Goal: Navigation & Orientation: Find specific page/section

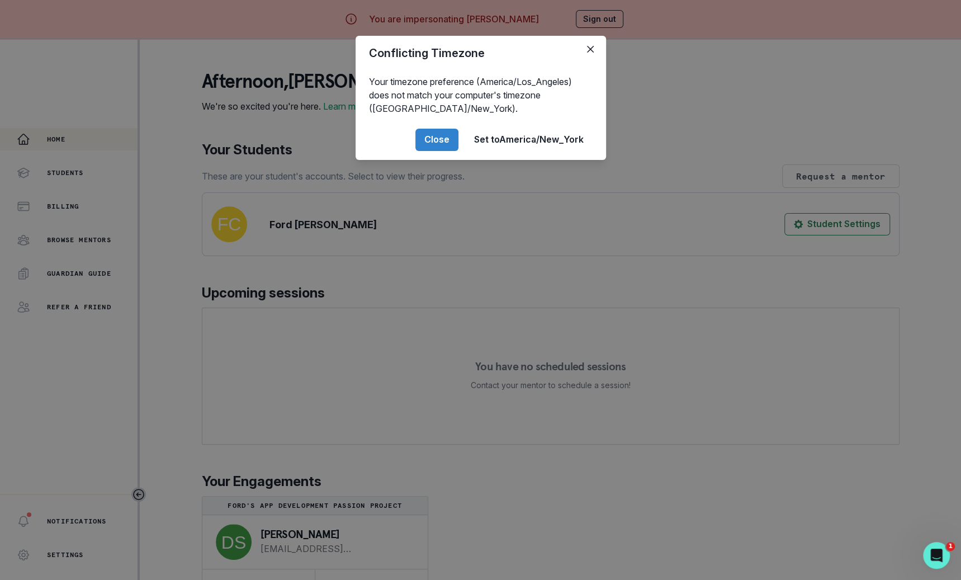
click at [249, 464] on div "Conflicting Timezone Your timezone preference (America/Los_Angeles) does not ma…" at bounding box center [480, 290] width 961 height 580
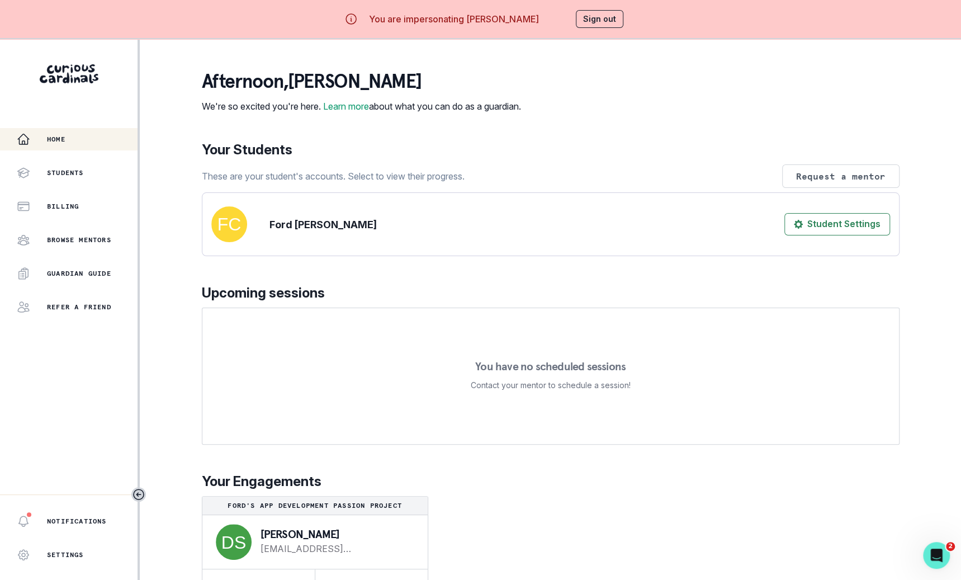
scroll to position [7, 0]
click at [70, 172] on p "Students" at bounding box center [65, 172] width 37 height 9
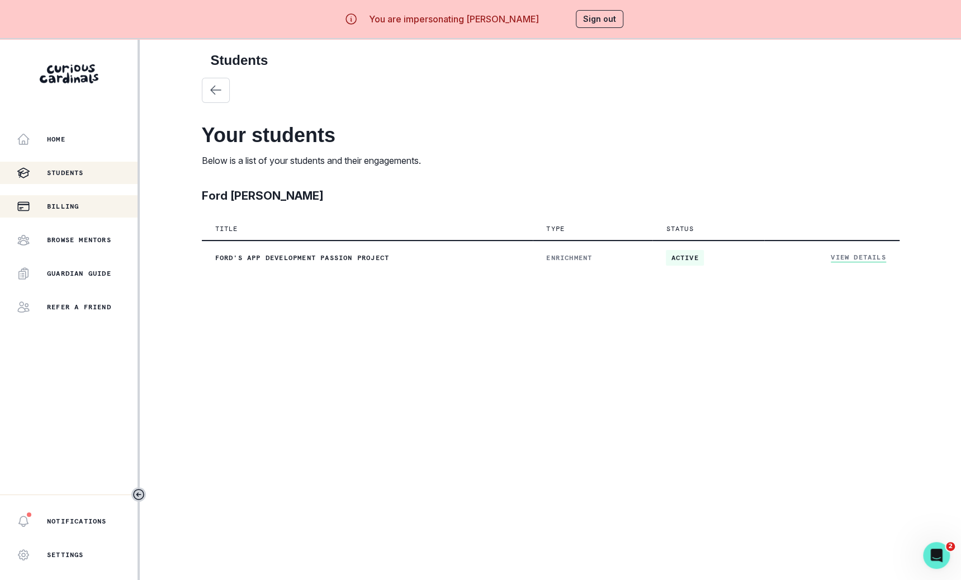
click at [79, 208] on p "Billing" at bounding box center [63, 206] width 32 height 9
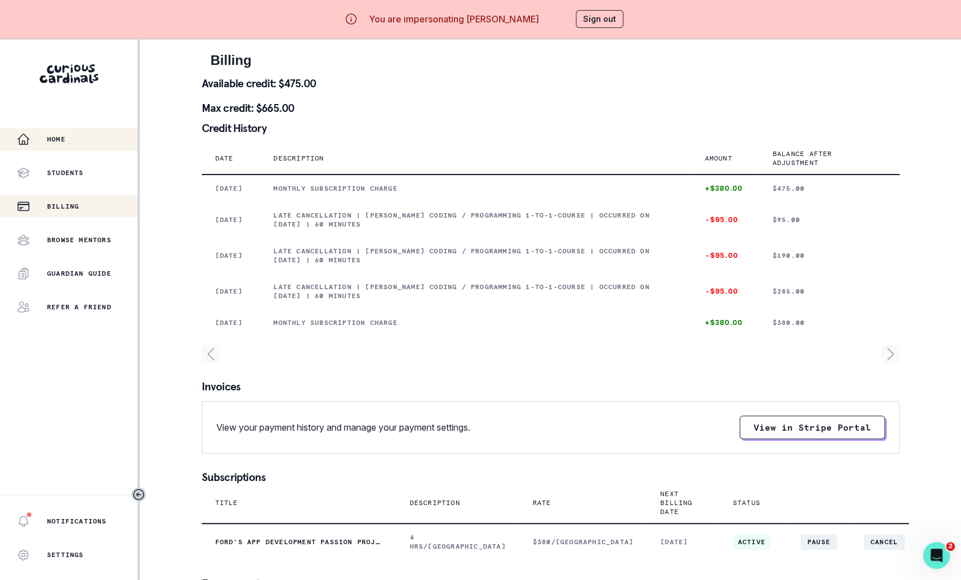
click at [101, 135] on div "Home" at bounding box center [77, 138] width 121 height 13
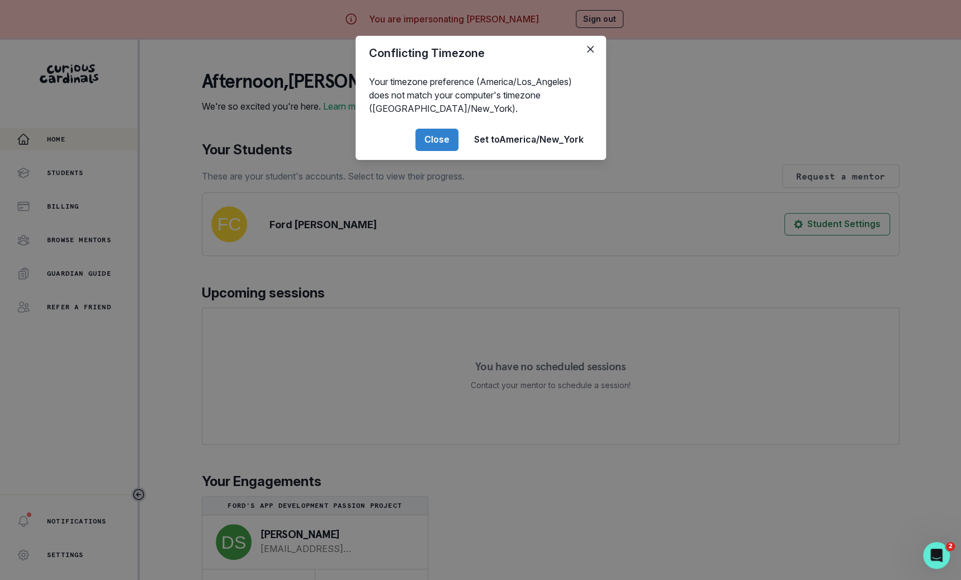
click at [585, 65] on header "Conflicting Timezone" at bounding box center [480, 53] width 250 height 35
click at [585, 48] on button "Close" at bounding box center [590, 49] width 18 height 18
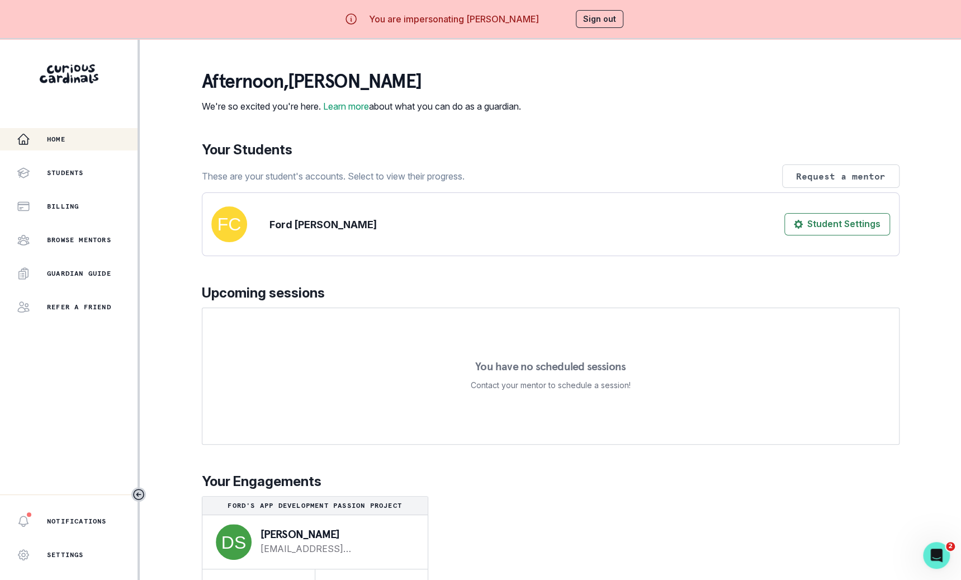
click at [606, 21] on button "Sign out" at bounding box center [600, 19] width 48 height 18
